Goal: Task Accomplishment & Management: Use online tool/utility

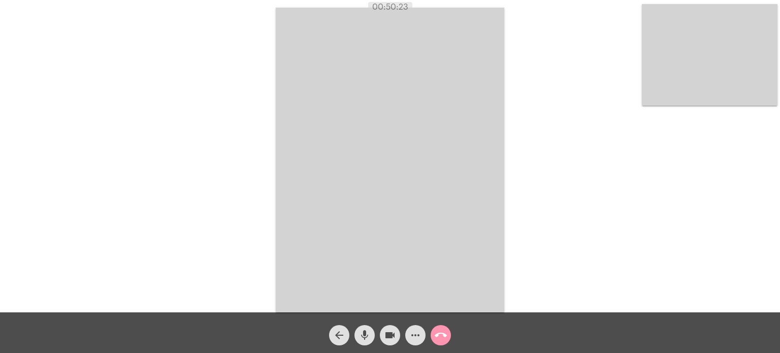
click at [437, 334] on mat-icon "call_end" at bounding box center [441, 335] width 12 height 12
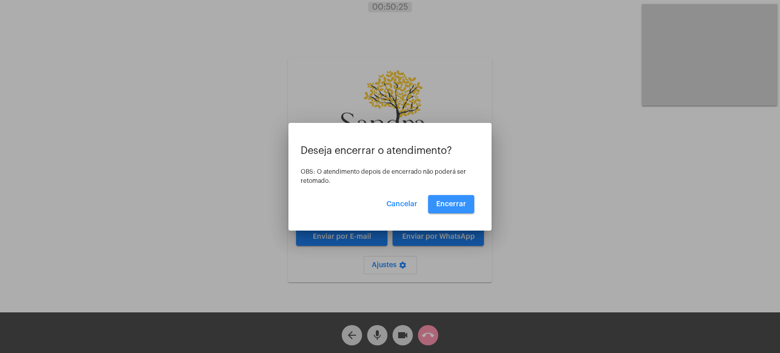
click at [457, 203] on span "Encerrar" at bounding box center [451, 204] width 30 height 7
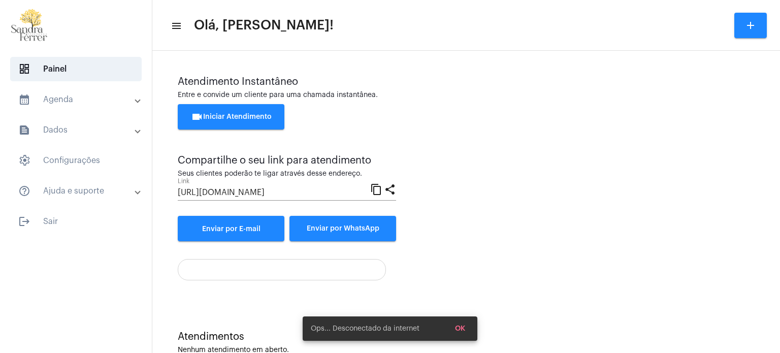
click at [461, 105] on div "videocam Iniciar Atendimento" at bounding box center [466, 122] width 577 height 36
click at [254, 121] on button "videocam Iniciar Atendimento" at bounding box center [231, 116] width 107 height 25
click at [461, 330] on span "OK" at bounding box center [460, 328] width 10 height 7
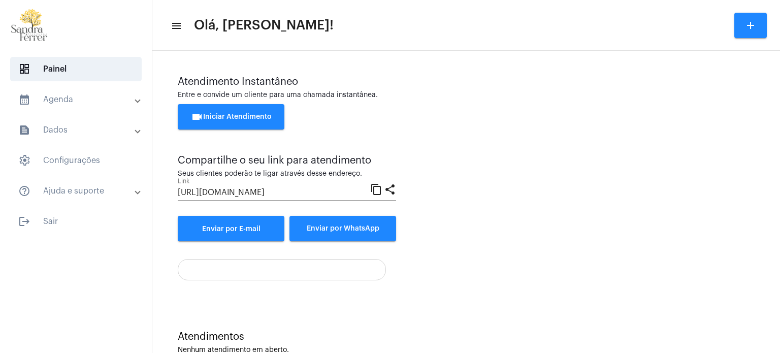
click at [209, 121] on button "videocam Iniciar Atendimento" at bounding box center [231, 116] width 107 height 25
click at [244, 115] on span "videocam Iniciar Atendimento" at bounding box center [231, 116] width 81 height 7
click at [571, 102] on div "Atendimento Instantâneo Entre e convide um cliente para uma chamada instantânea…" at bounding box center [466, 107] width 577 height 63
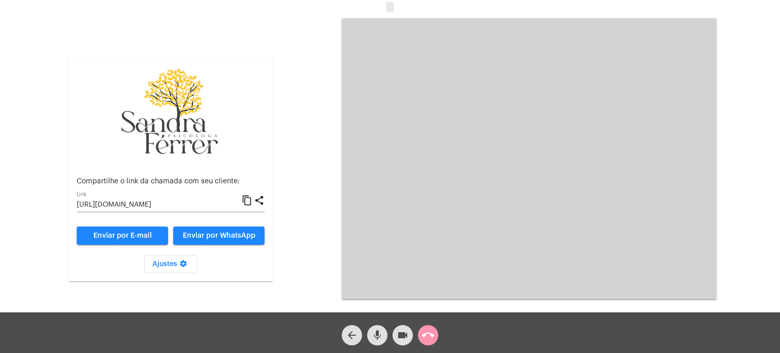
click at [243, 197] on mat-icon "content_copy" at bounding box center [247, 201] width 11 height 12
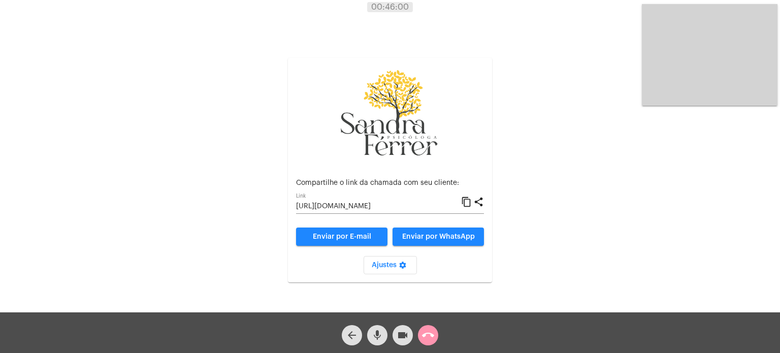
click at [498, 90] on div "Aguardando cliente acessar a chamada Ajustes settings Compartilhe o link da cha…" at bounding box center [390, 159] width 778 height 312
click at [510, 60] on div "Aguardando cliente acessar a chamada Ajustes settings Compartilhe o link da cha…" at bounding box center [390, 159] width 778 height 312
click at [432, 332] on mat-icon "call_end" at bounding box center [428, 335] width 12 height 12
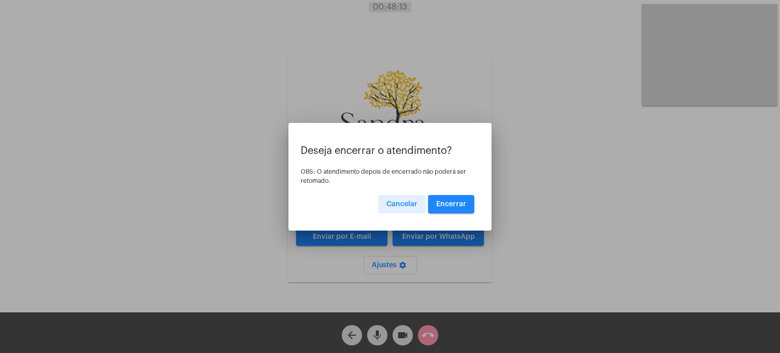
click at [447, 198] on button "Encerrar" at bounding box center [451, 204] width 46 height 18
click at [448, 204] on span "Encerrar" at bounding box center [451, 204] width 30 height 7
click at [456, 199] on button "Encerrar" at bounding box center [451, 204] width 46 height 18
click at [431, 337] on div at bounding box center [390, 176] width 780 height 353
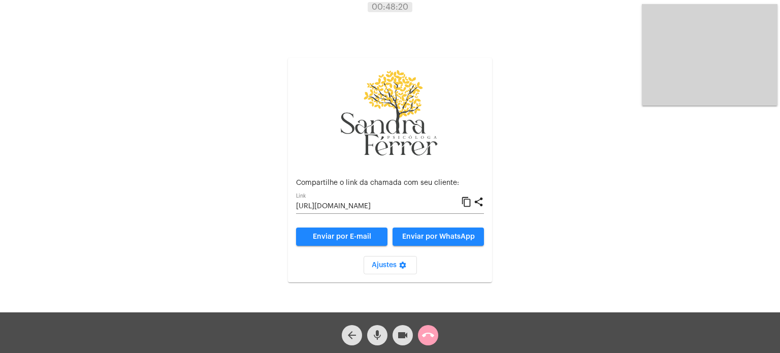
click at [427, 332] on mat-icon "call_end" at bounding box center [428, 335] width 12 height 12
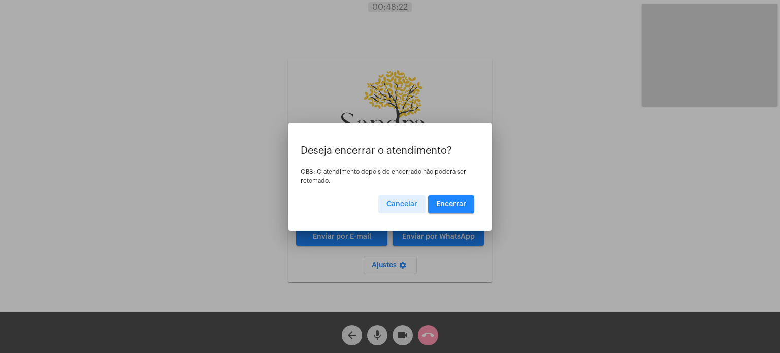
click at [464, 204] on span "Encerrar" at bounding box center [451, 204] width 30 height 7
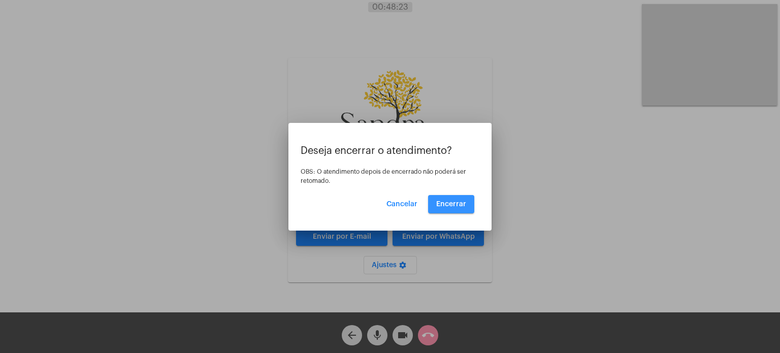
click at [464, 204] on span "Encerrar" at bounding box center [451, 204] width 30 height 7
click at [556, 204] on div at bounding box center [390, 176] width 780 height 353
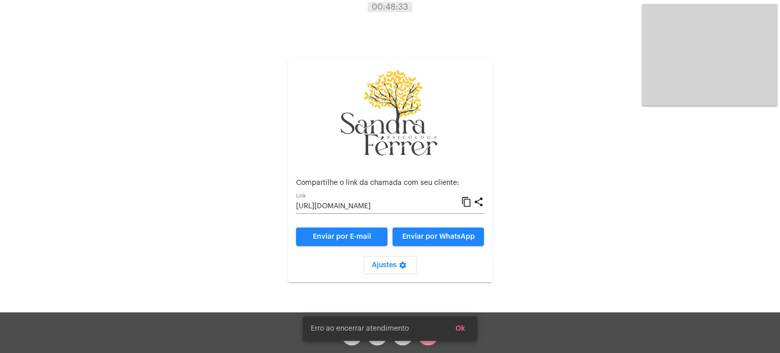
click at [456, 329] on span "Ok" at bounding box center [461, 328] width 10 height 7
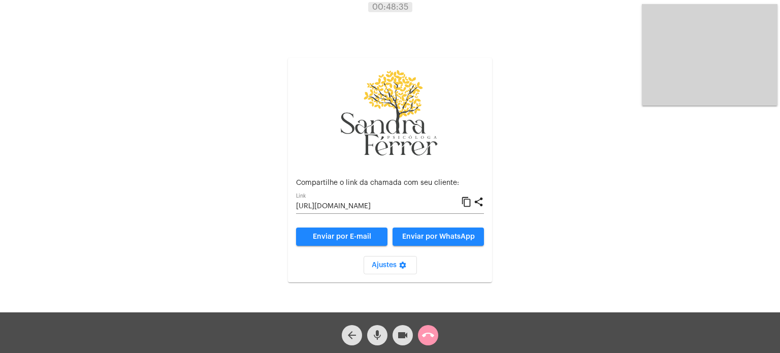
click at [424, 337] on mat-icon "call_end" at bounding box center [428, 335] width 12 height 12
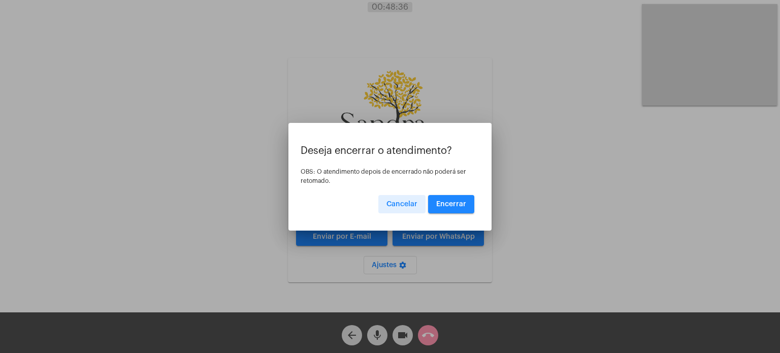
click at [443, 202] on span "Encerrar" at bounding box center [451, 204] width 30 height 7
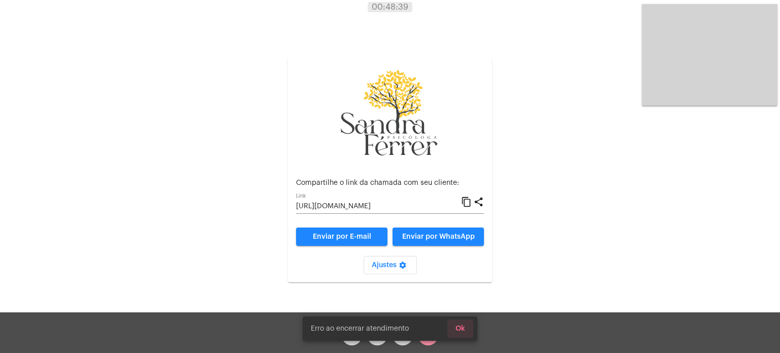
click at [462, 326] on span "Ok" at bounding box center [461, 328] width 10 height 7
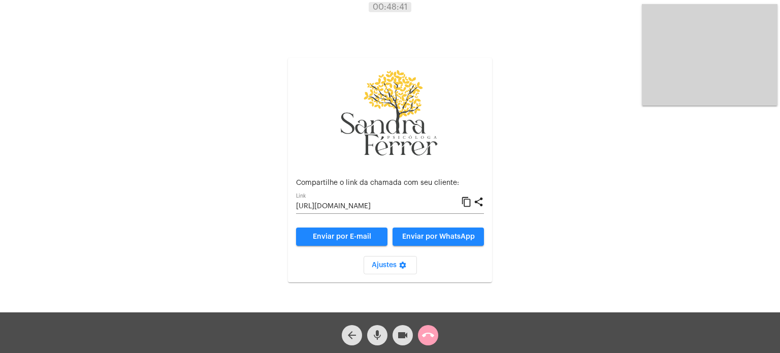
click at [431, 335] on mat-icon "call_end" at bounding box center [428, 335] width 12 height 12
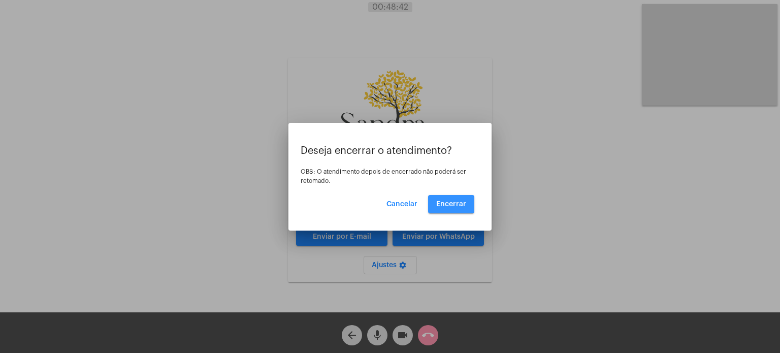
click at [442, 205] on span "Encerrar" at bounding box center [451, 204] width 30 height 7
click at [450, 201] on span "Encerrar" at bounding box center [451, 204] width 30 height 7
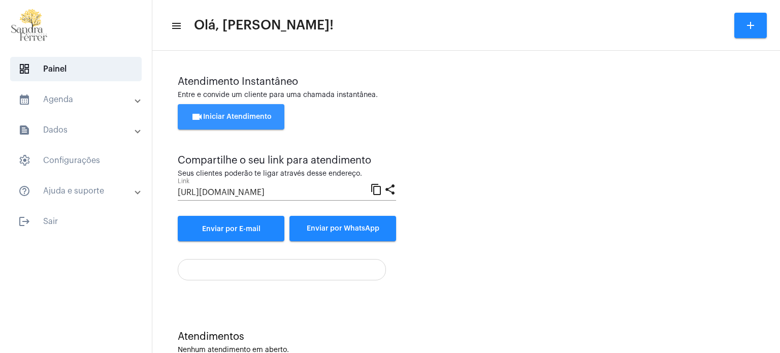
click at [246, 115] on span "videocam Iniciar Atendimento" at bounding box center [231, 116] width 81 height 7
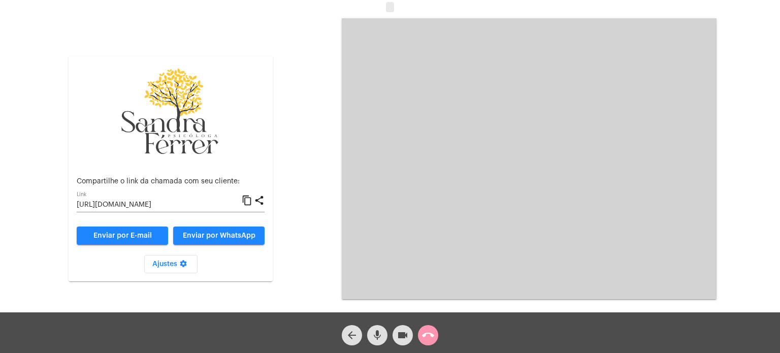
click at [248, 201] on mat-icon "content_copy" at bounding box center [247, 201] width 11 height 12
type input "nferno iss"
drag, startPoint x: 114, startPoint y: 206, endPoint x: 72, endPoint y: 205, distance: 41.7
click at [72, 205] on mat-card "Compartilhe o link da chamada com seu cliente: nferno iss Link content_copy sha…" at bounding box center [171, 168] width 204 height 225
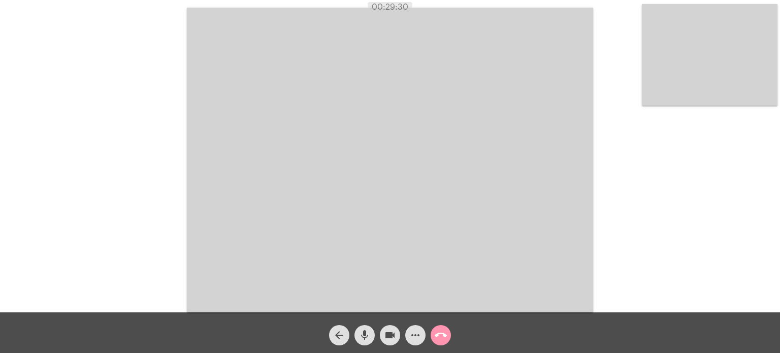
click at [128, 49] on div "Acessando Câmera e Microfone..." at bounding box center [390, 159] width 778 height 312
click at [449, 333] on button "call_end" at bounding box center [441, 335] width 20 height 20
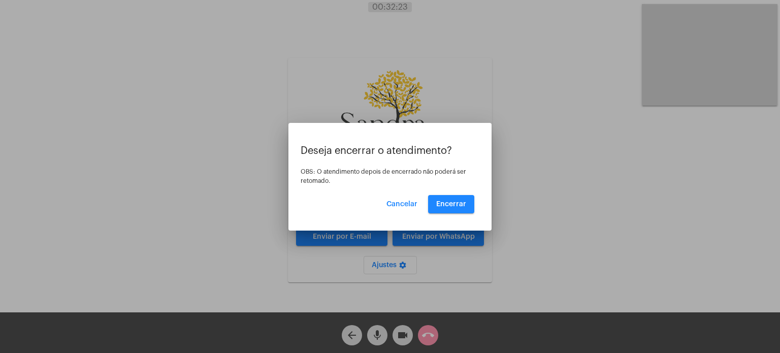
click at [458, 194] on div "Deseja encerrar o atendimento? OBS: O atendimento depois de encerrado não poder…" at bounding box center [390, 179] width 179 height 68
click at [459, 201] on span "Encerrar" at bounding box center [451, 204] width 30 height 7
